Goal: Use online tool/utility: Utilize a website feature to perform a specific function

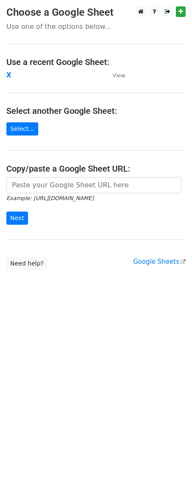
click at [9, 74] on strong "X" at bounding box center [8, 75] width 5 height 8
click at [7, 74] on strong "X" at bounding box center [8, 75] width 5 height 8
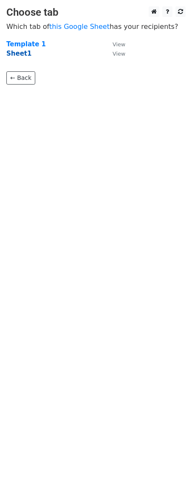
click at [16, 52] on strong "Sheet1" at bounding box center [18, 54] width 25 height 8
